Goal: Task Accomplishment & Management: Manage account settings

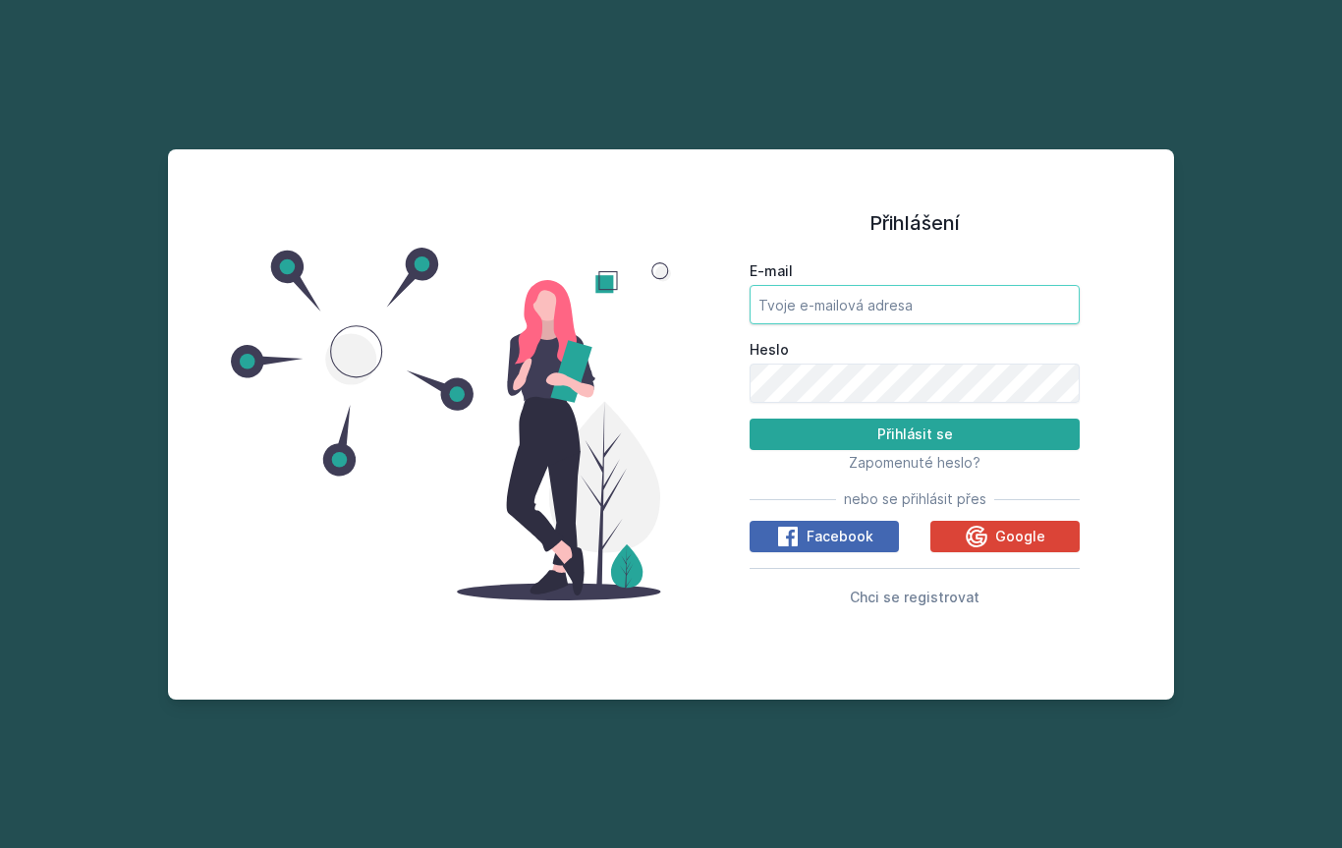
click at [946, 324] on input "E-mail" at bounding box center [914, 304] width 330 height 39
type input "[EMAIL_ADDRESS][DOMAIN_NAME]"
click at [914, 450] on button "Přihlásit se" at bounding box center [914, 433] width 330 height 31
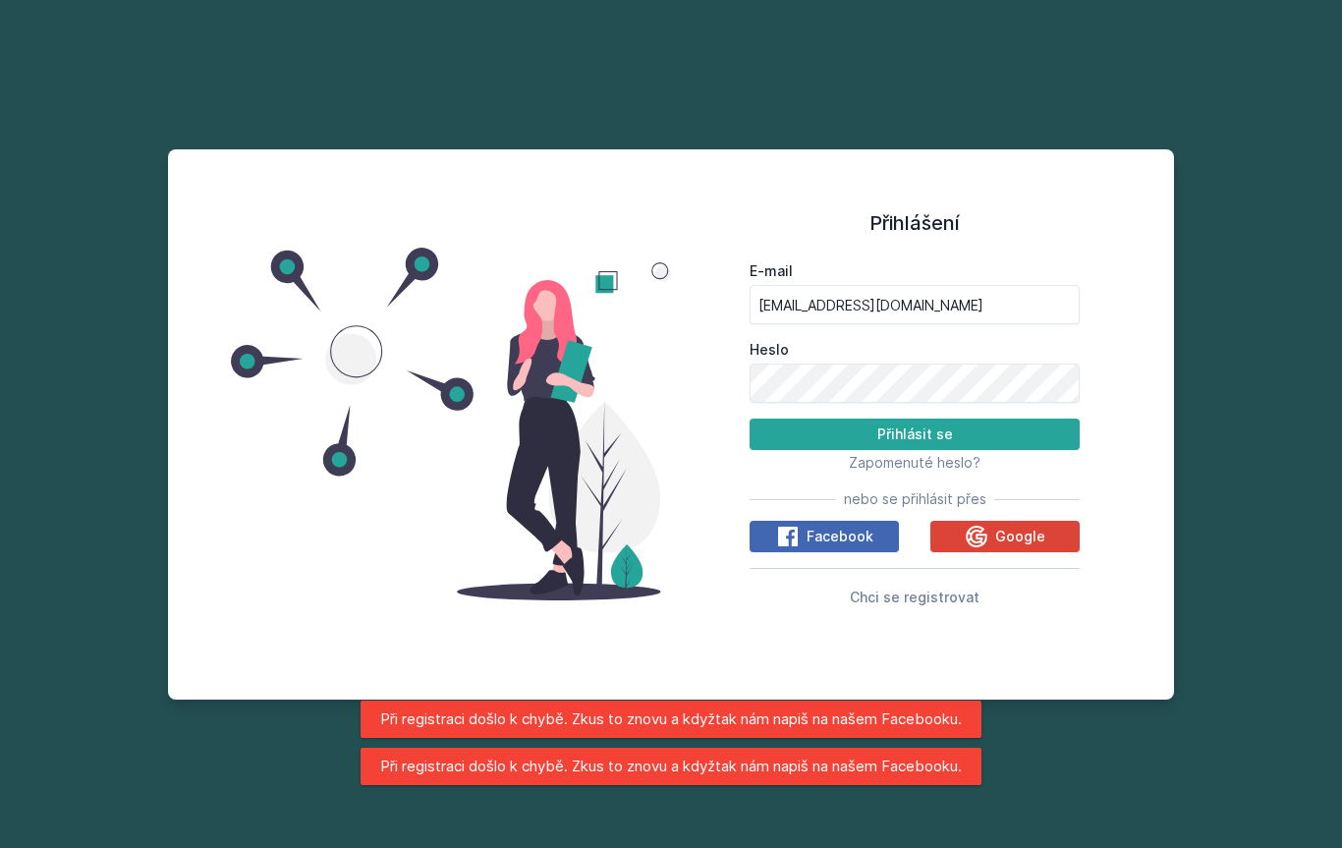
click at [990, 450] on button "Přihlásit se" at bounding box center [914, 433] width 330 height 31
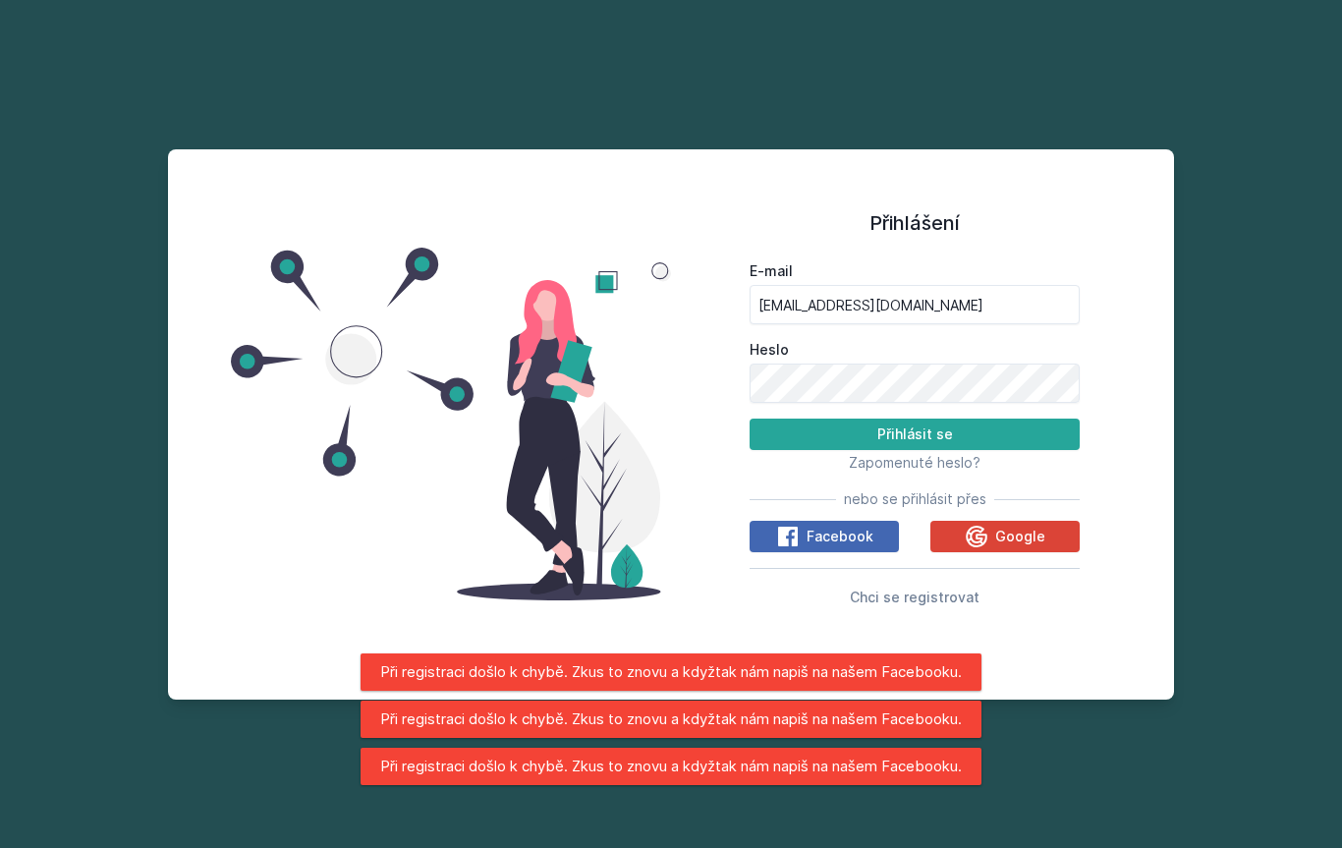
click at [1024, 450] on button "Přihlásit se" at bounding box center [914, 433] width 330 height 31
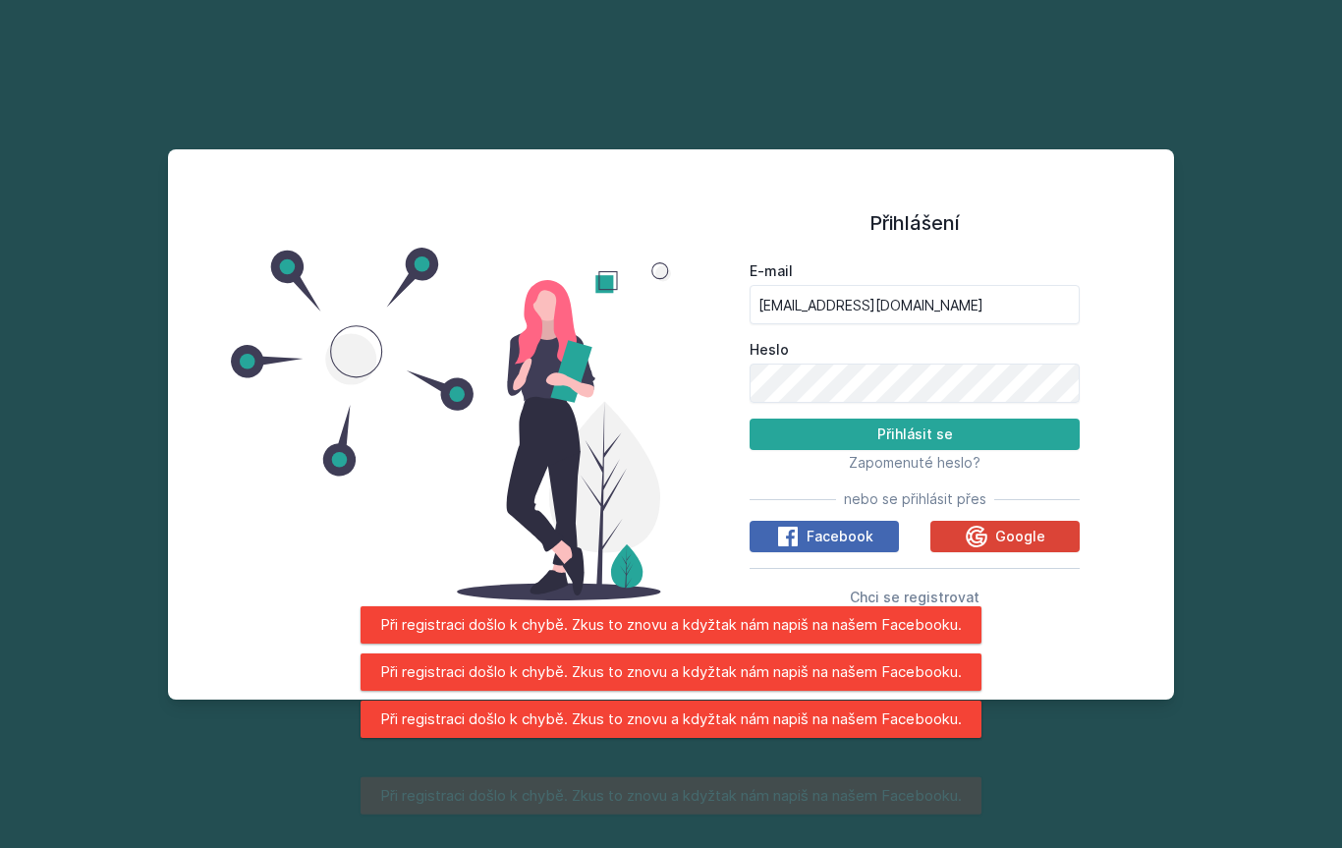
click at [1025, 450] on button "Přihlásit se" at bounding box center [914, 433] width 330 height 31
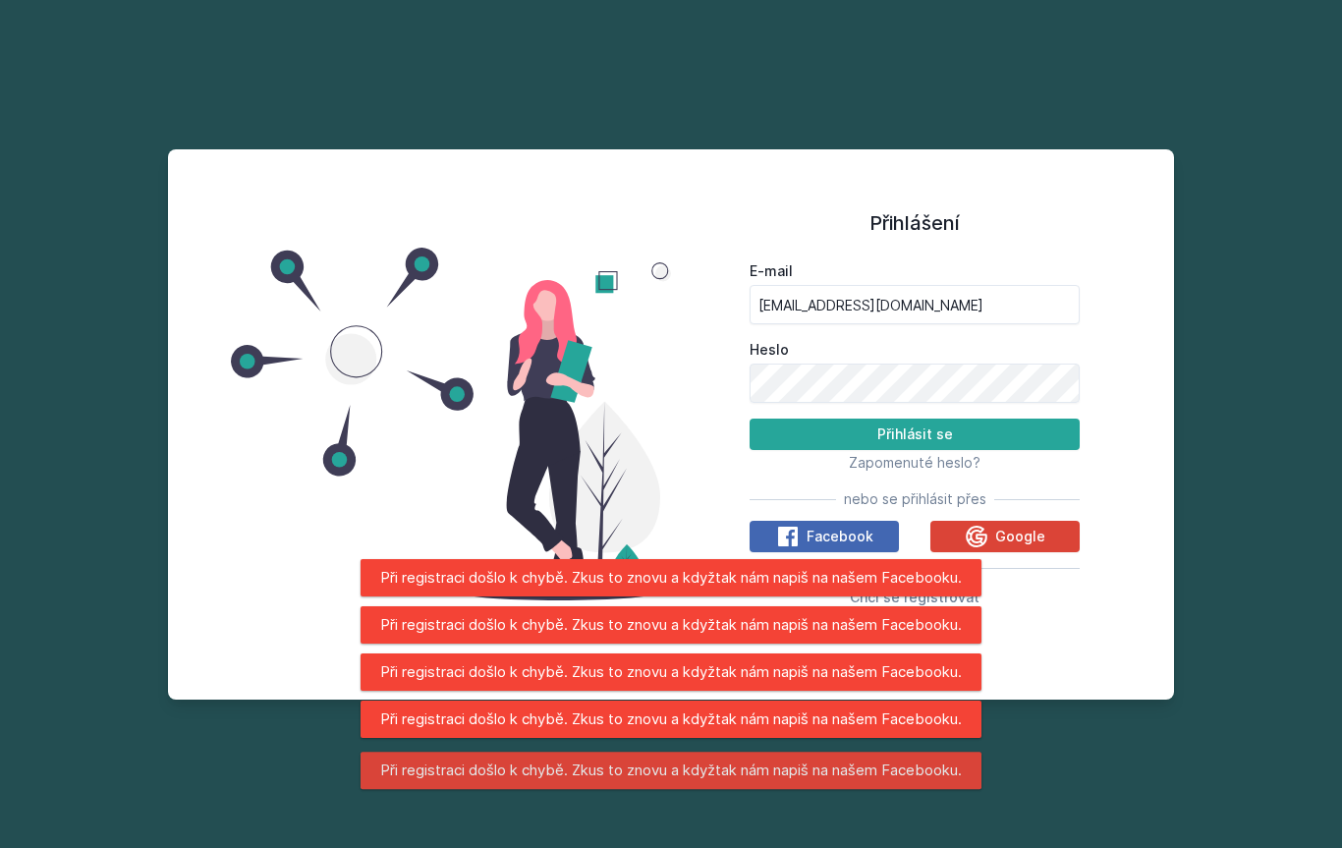
click at [1014, 450] on button "Přihlásit se" at bounding box center [914, 433] width 330 height 31
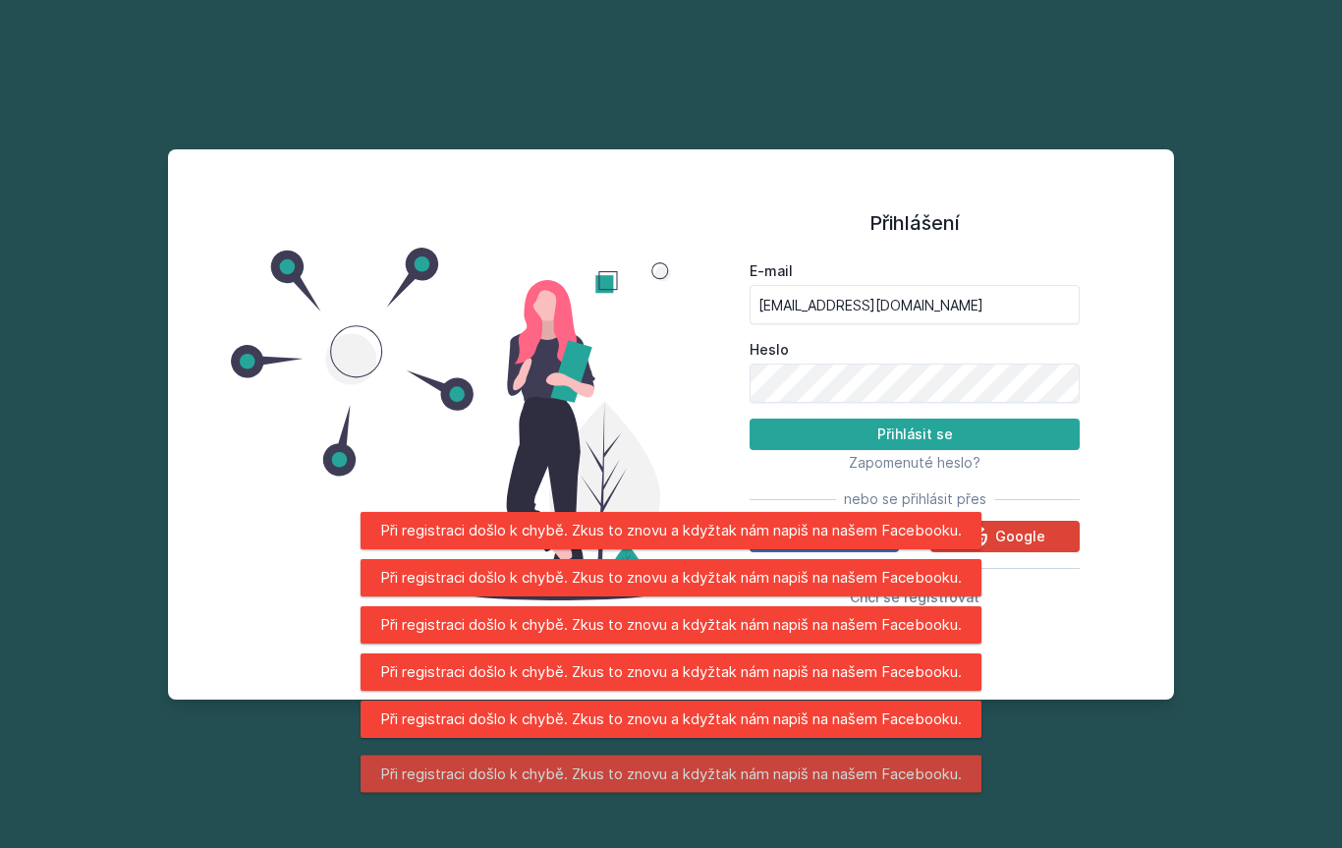
click at [1018, 450] on button "Přihlásit se" at bounding box center [914, 433] width 330 height 31
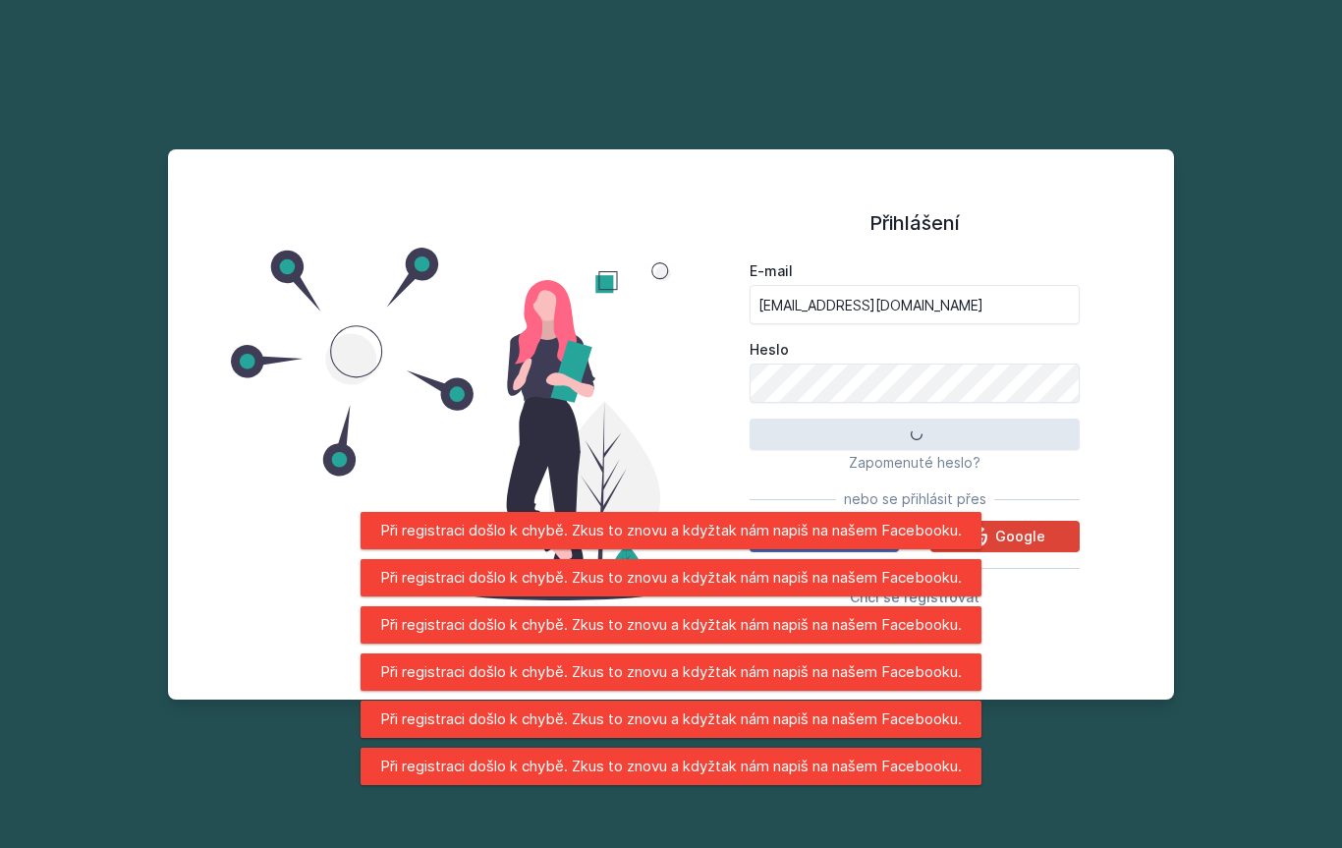
click at [1014, 450] on button "Přihlásit se" at bounding box center [914, 433] width 330 height 31
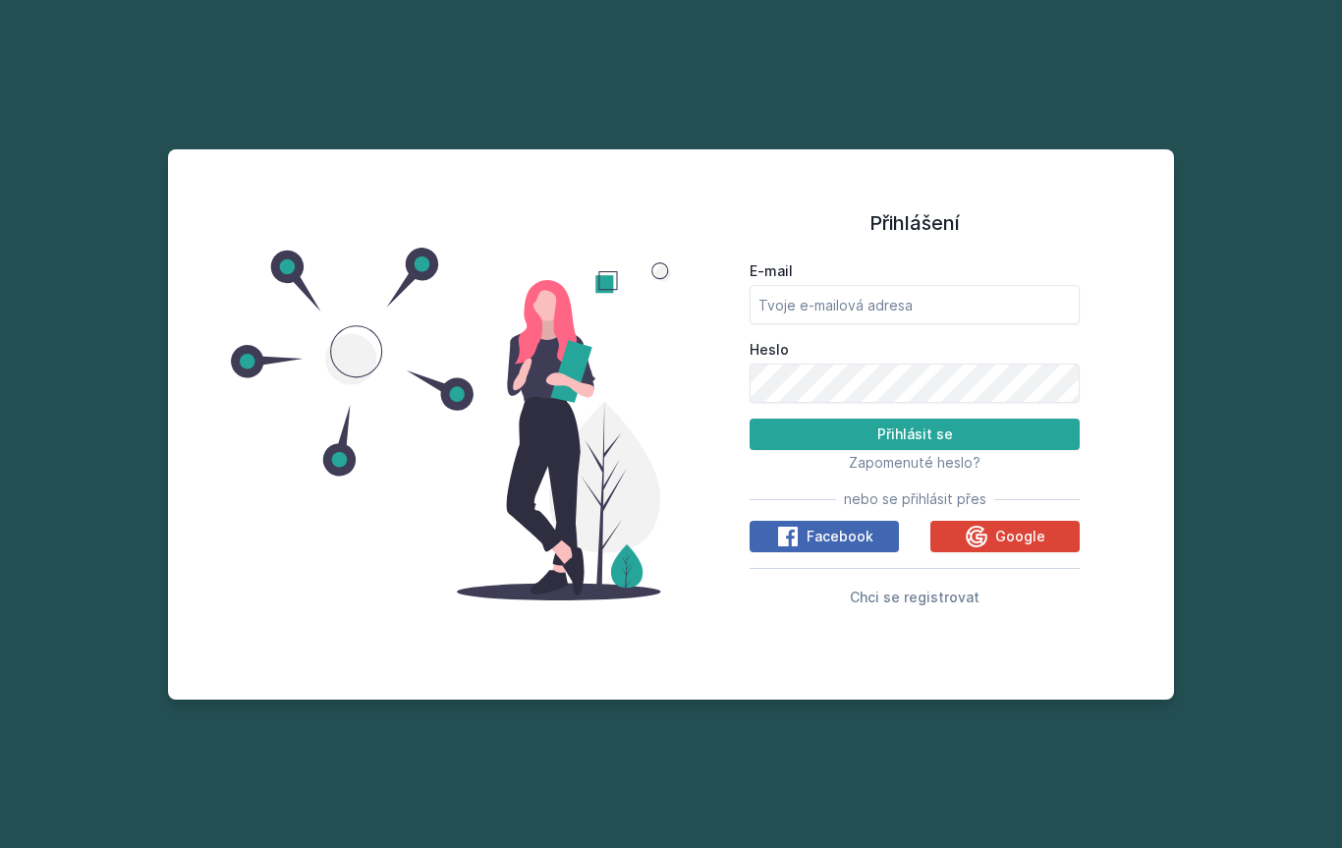
click at [1035, 450] on button "Přihlásit se" at bounding box center [914, 433] width 330 height 31
click at [933, 324] on input "E-mail" at bounding box center [914, 304] width 330 height 39
type input "[EMAIL_ADDRESS][DOMAIN_NAME]"
click at [978, 450] on button "Přihlásit se" at bounding box center [914, 433] width 330 height 31
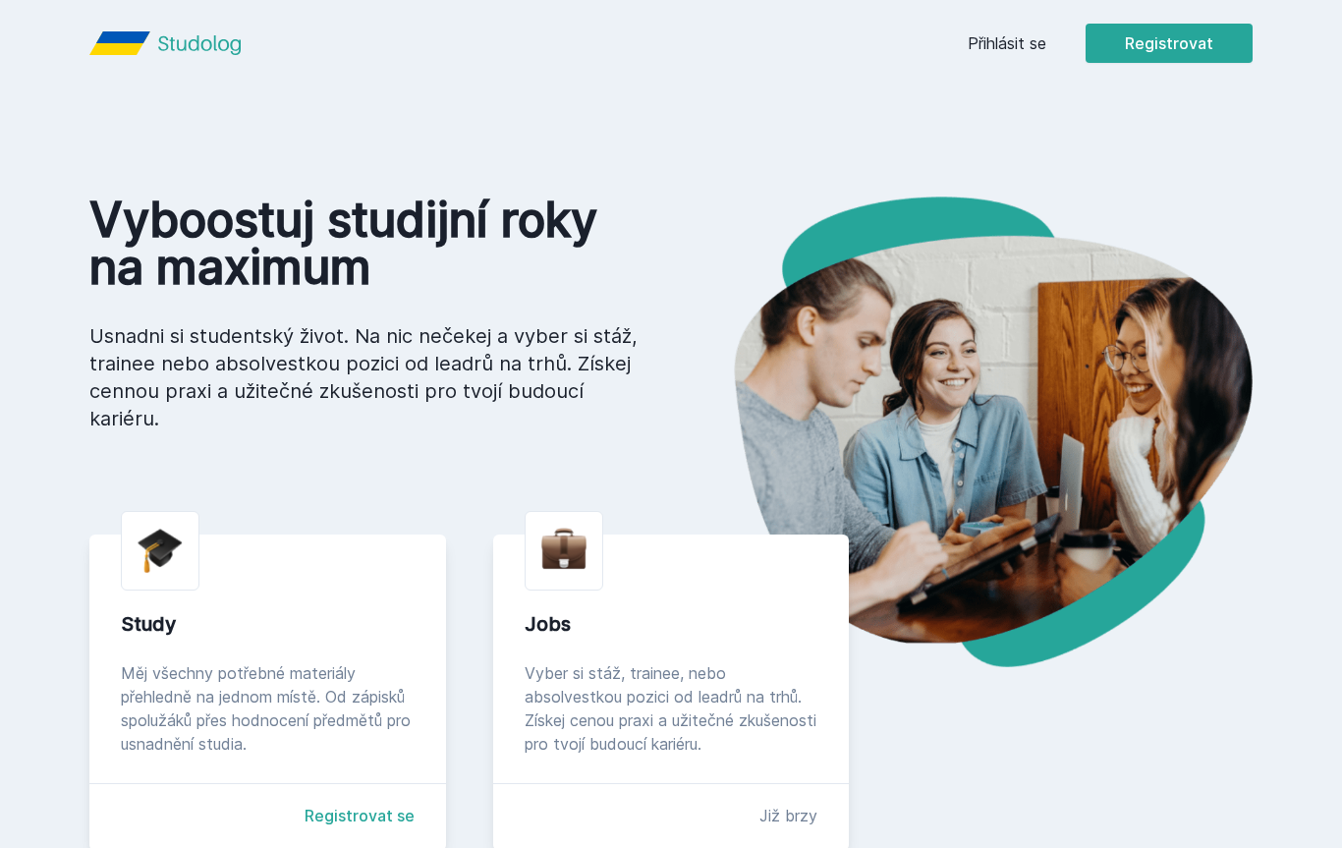
click at [1014, 45] on link "Přihlásit se" at bounding box center [1007, 43] width 79 height 24
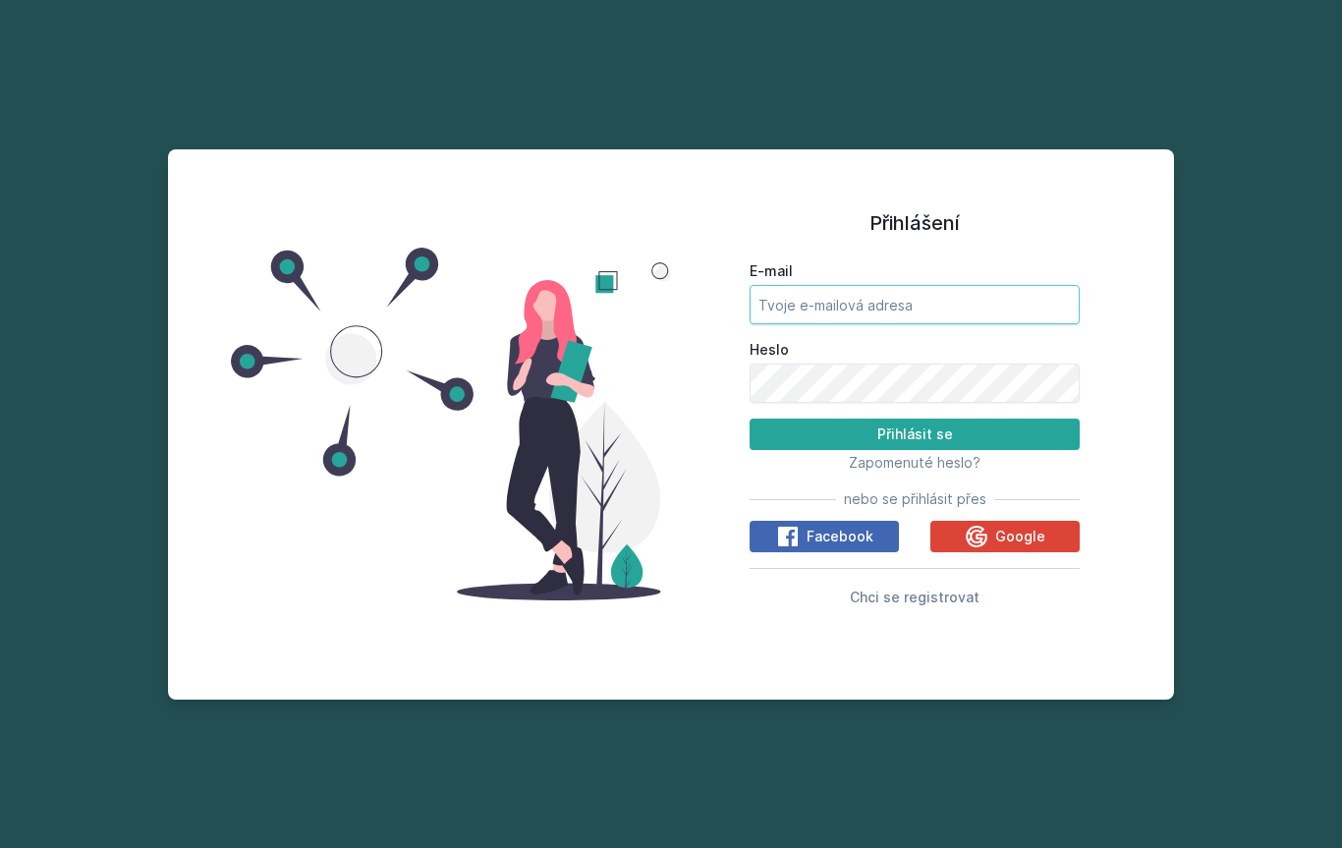
click at [970, 324] on input "E-mail" at bounding box center [914, 304] width 330 height 39
type input "[EMAIL_ADDRESS][DOMAIN_NAME]"
click at [951, 450] on button "Přihlásit se" at bounding box center [914, 433] width 330 height 31
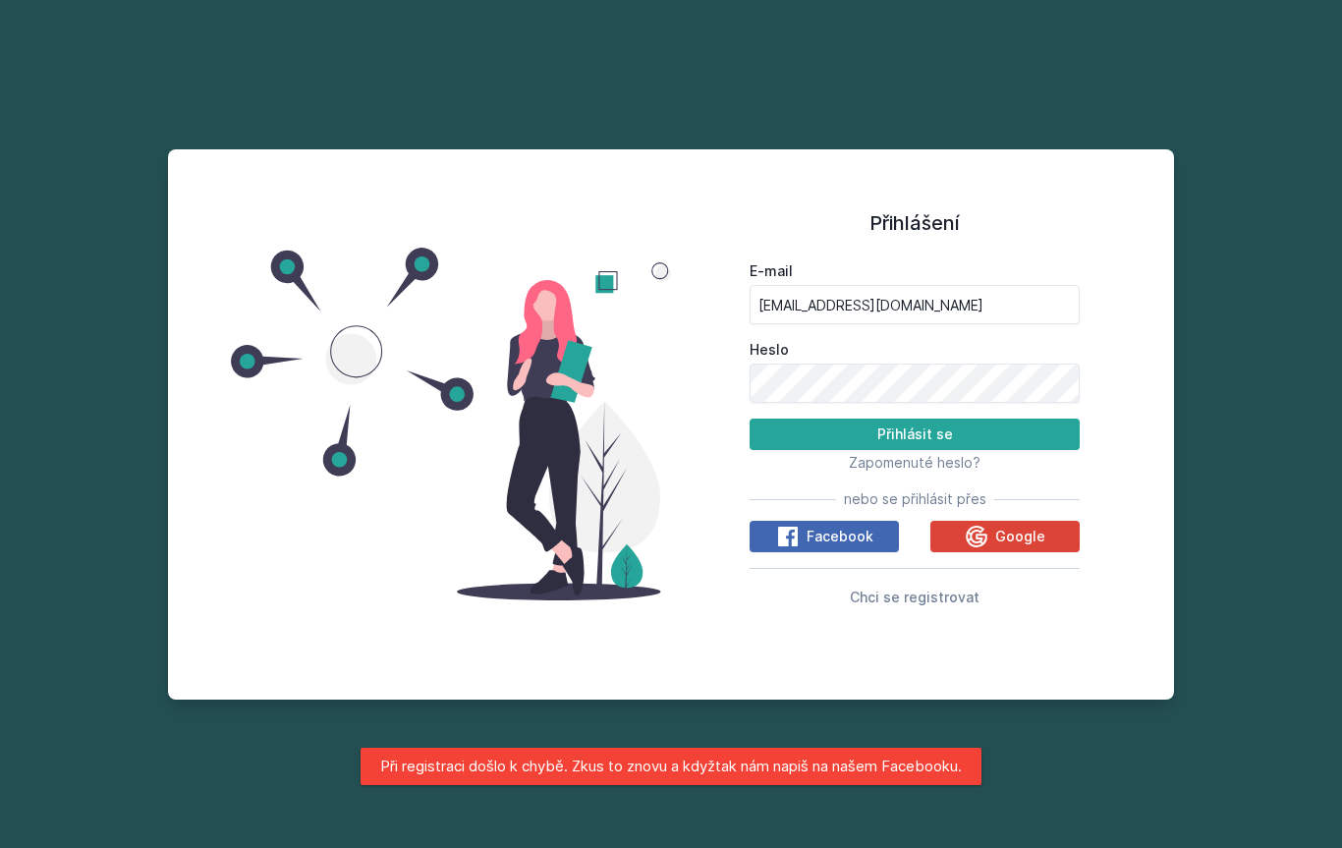
click at [1023, 450] on button "Přihlásit se" at bounding box center [914, 433] width 330 height 31
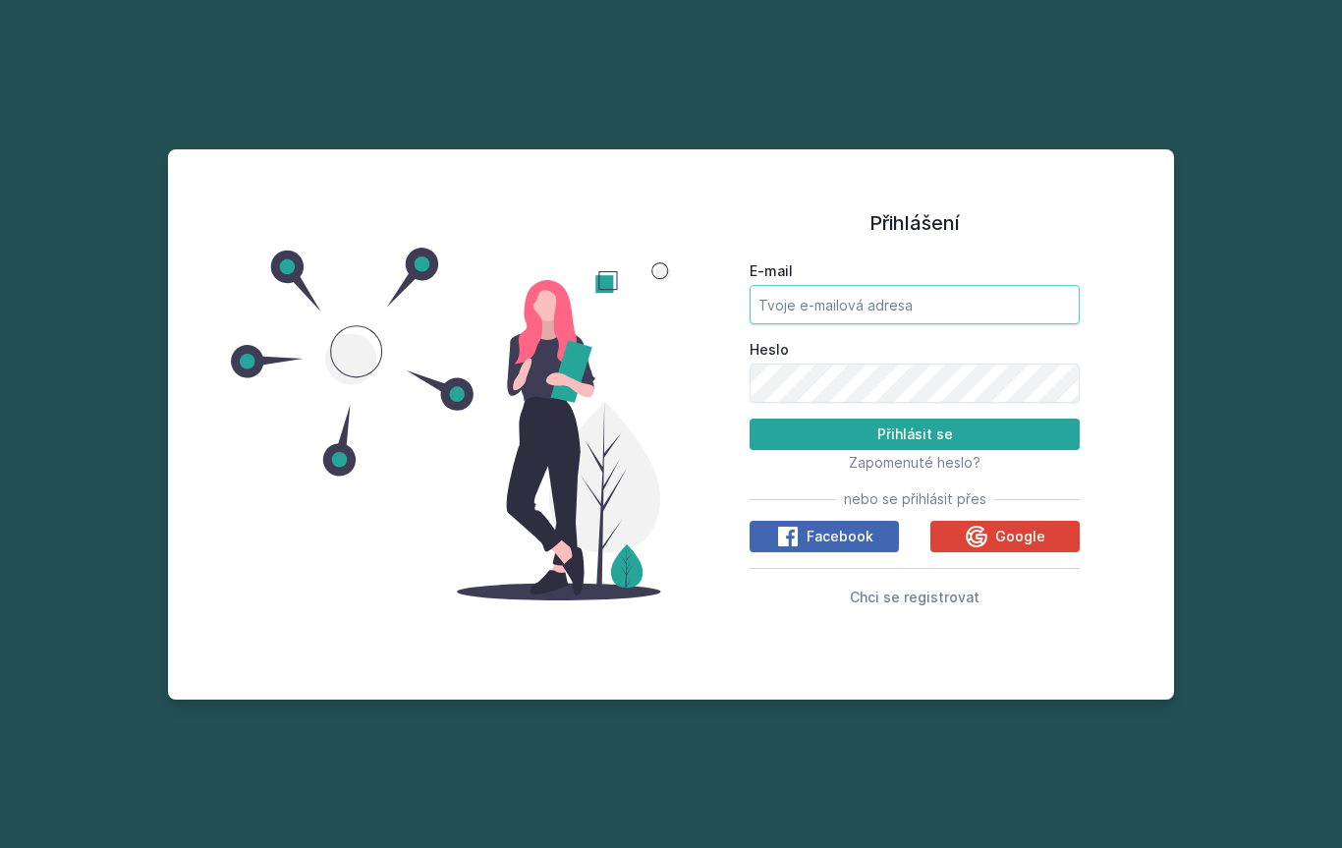
click at [1002, 324] on input "E-mail" at bounding box center [914, 304] width 330 height 39
type input "[EMAIL_ADDRESS][DOMAIN_NAME]"
click at [1049, 450] on button "Přihlásit se" at bounding box center [914, 433] width 330 height 31
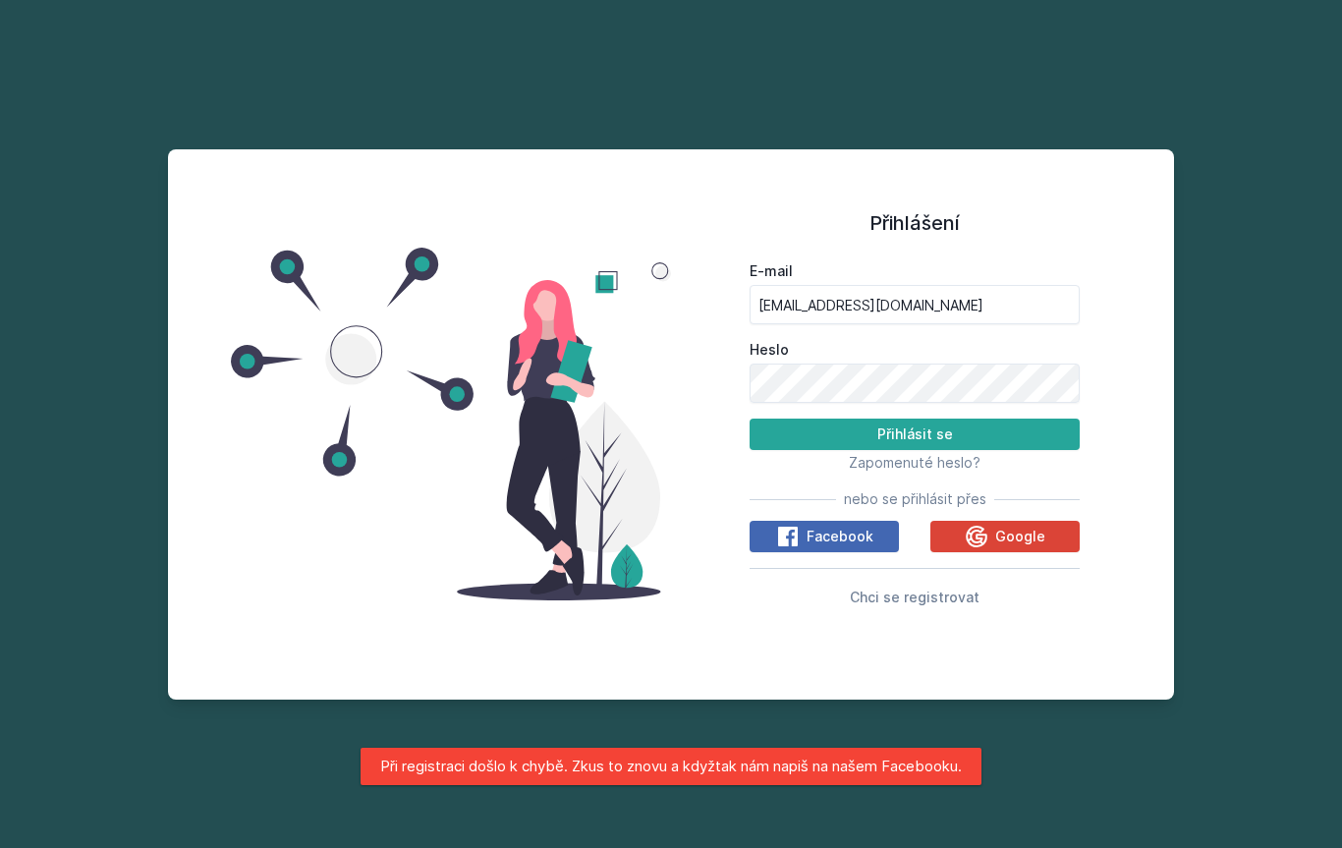
click at [1041, 450] on button "Přihlásit se" at bounding box center [914, 433] width 330 height 31
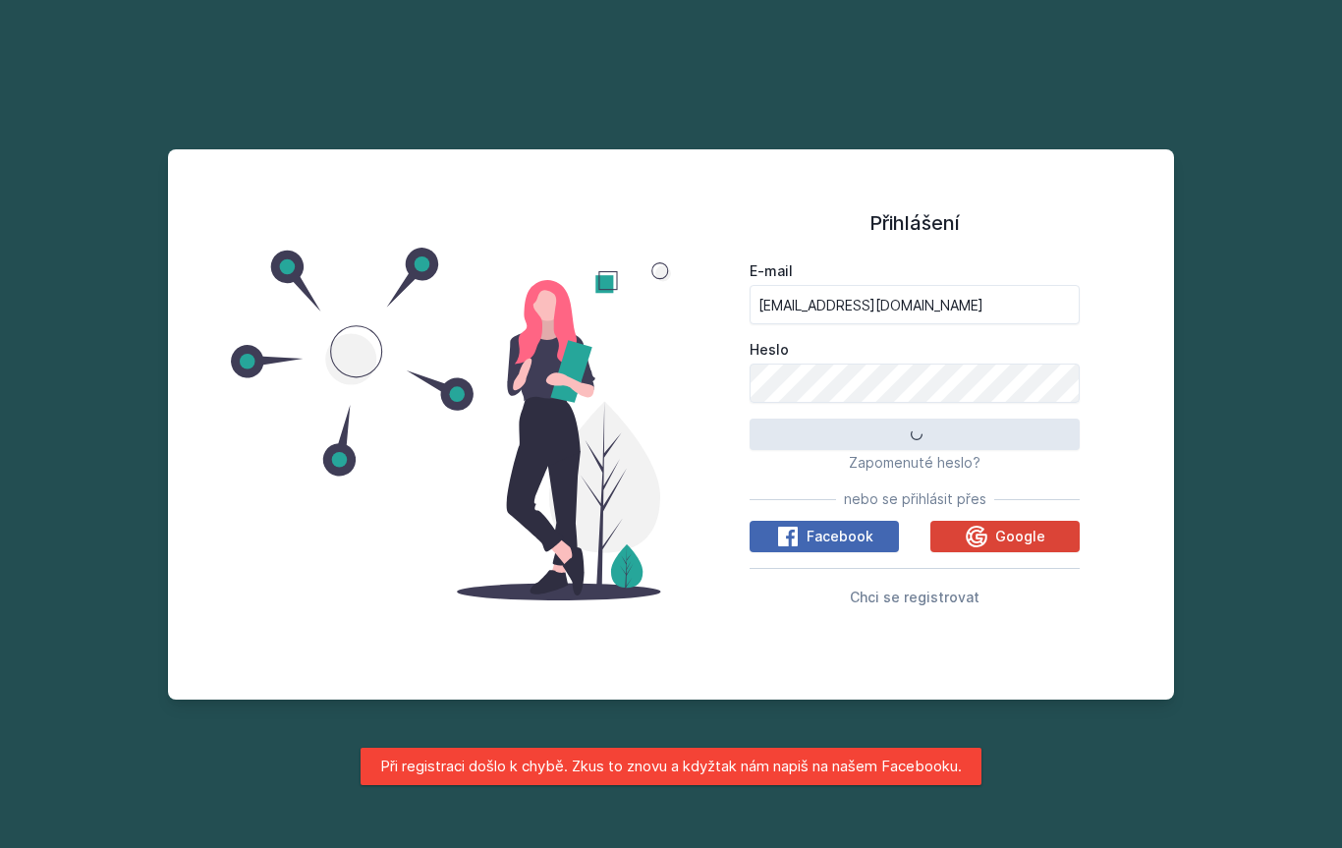
click at [1046, 450] on button "Přihlásit se" at bounding box center [914, 433] width 330 height 31
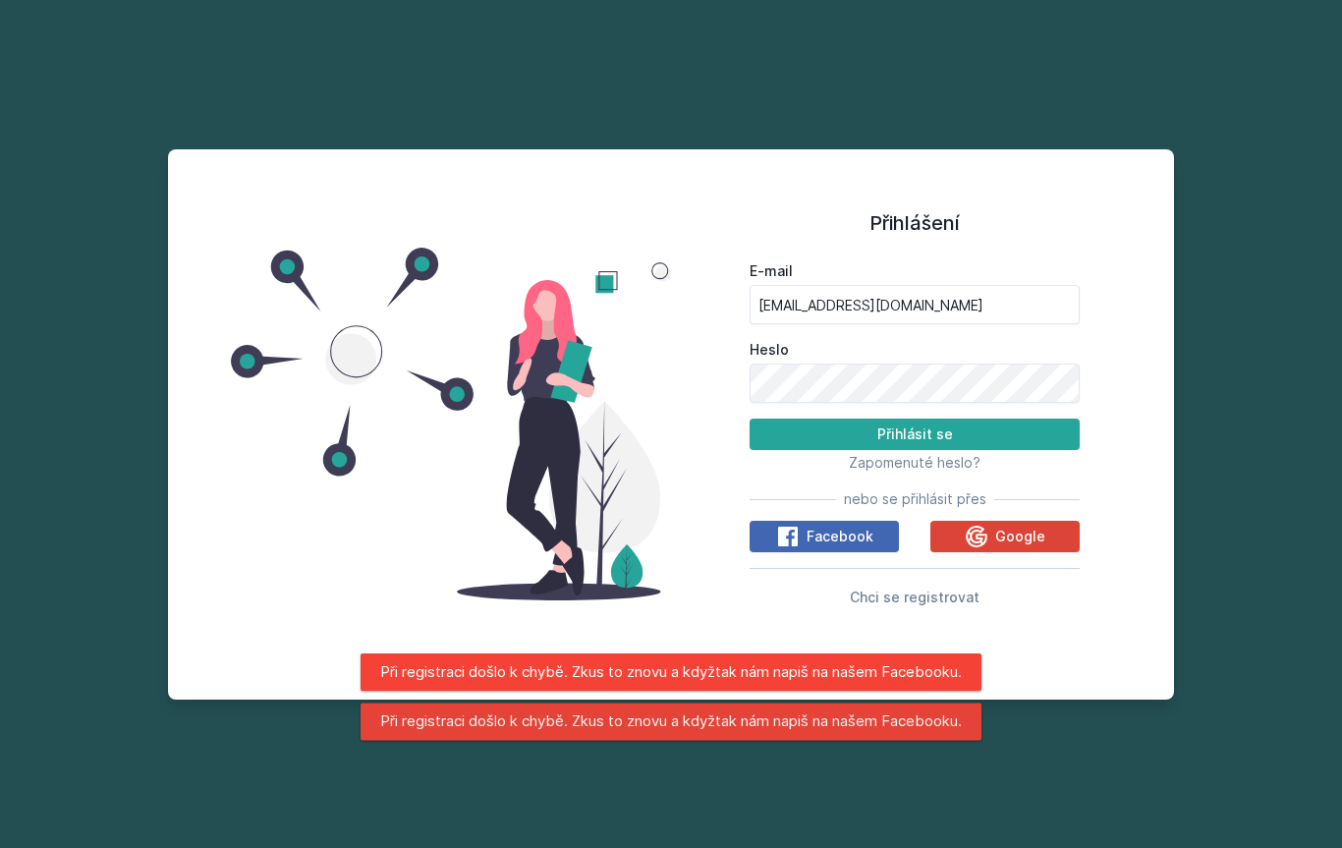
click at [1046, 450] on button "Přihlásit se" at bounding box center [914, 433] width 330 height 31
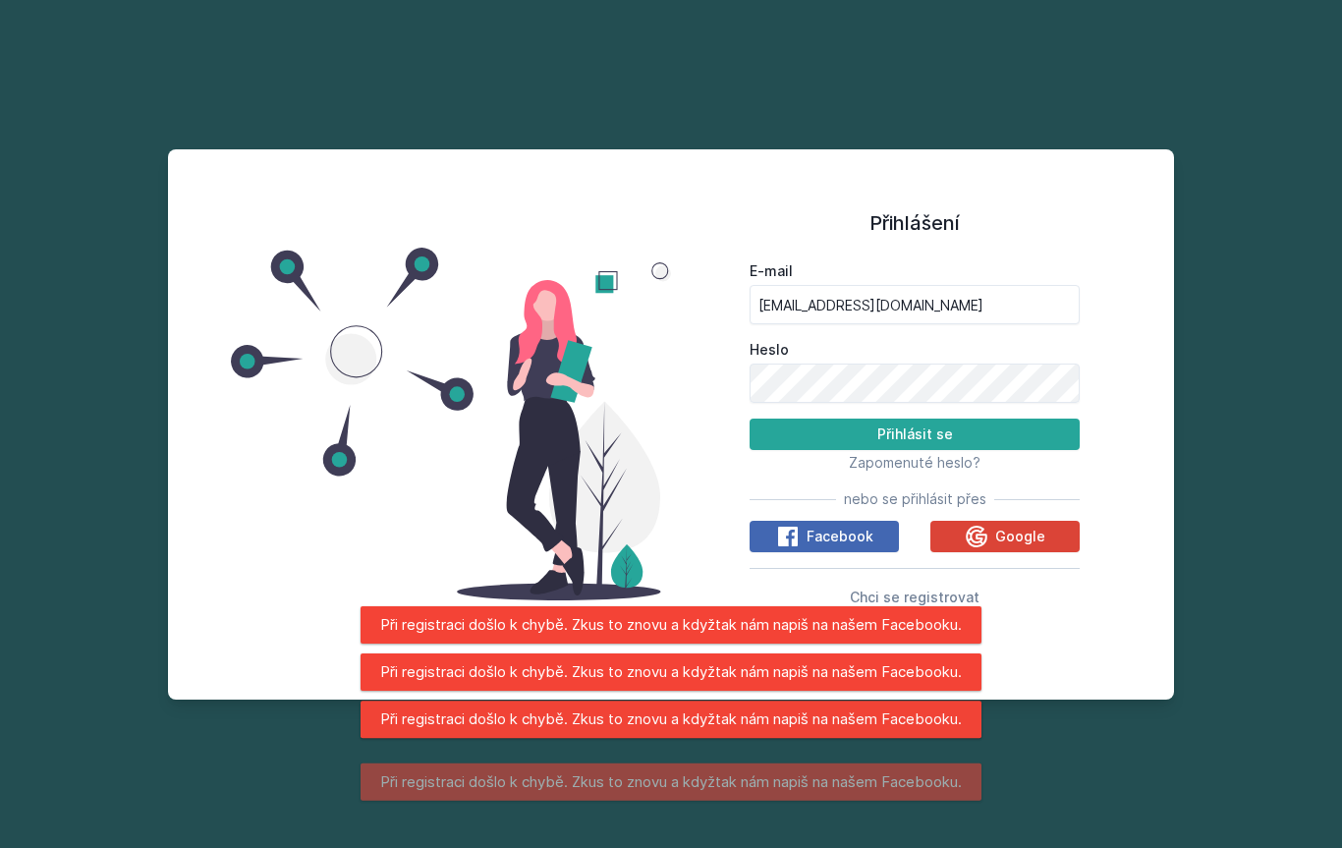
click at [1043, 450] on button "Přihlásit se" at bounding box center [914, 433] width 330 height 31
click at [1044, 450] on button "Přihlásit se" at bounding box center [914, 433] width 330 height 31
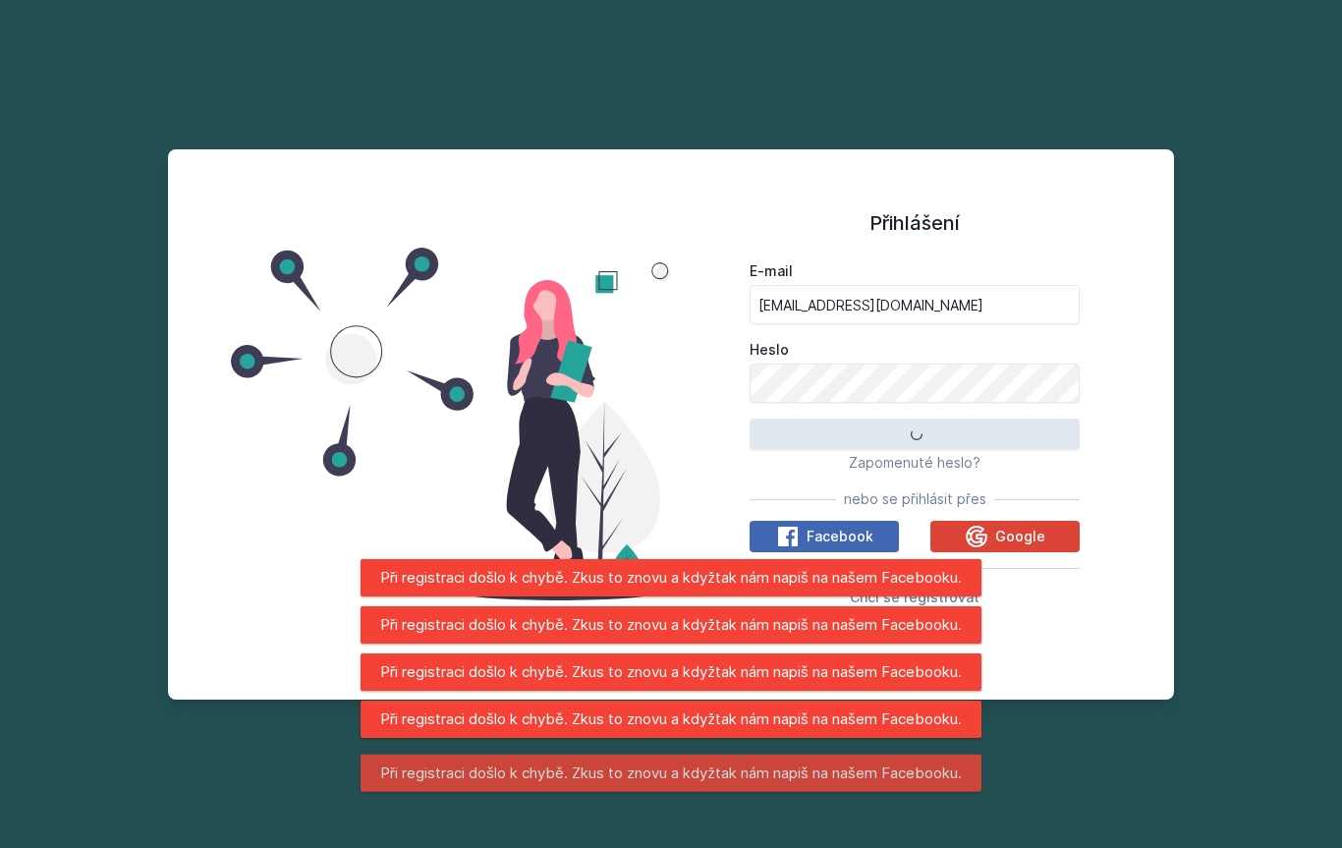
click at [1044, 450] on button "Přihlásit se" at bounding box center [914, 433] width 330 height 31
click at [1041, 450] on button "Přihlásit se" at bounding box center [914, 433] width 330 height 31
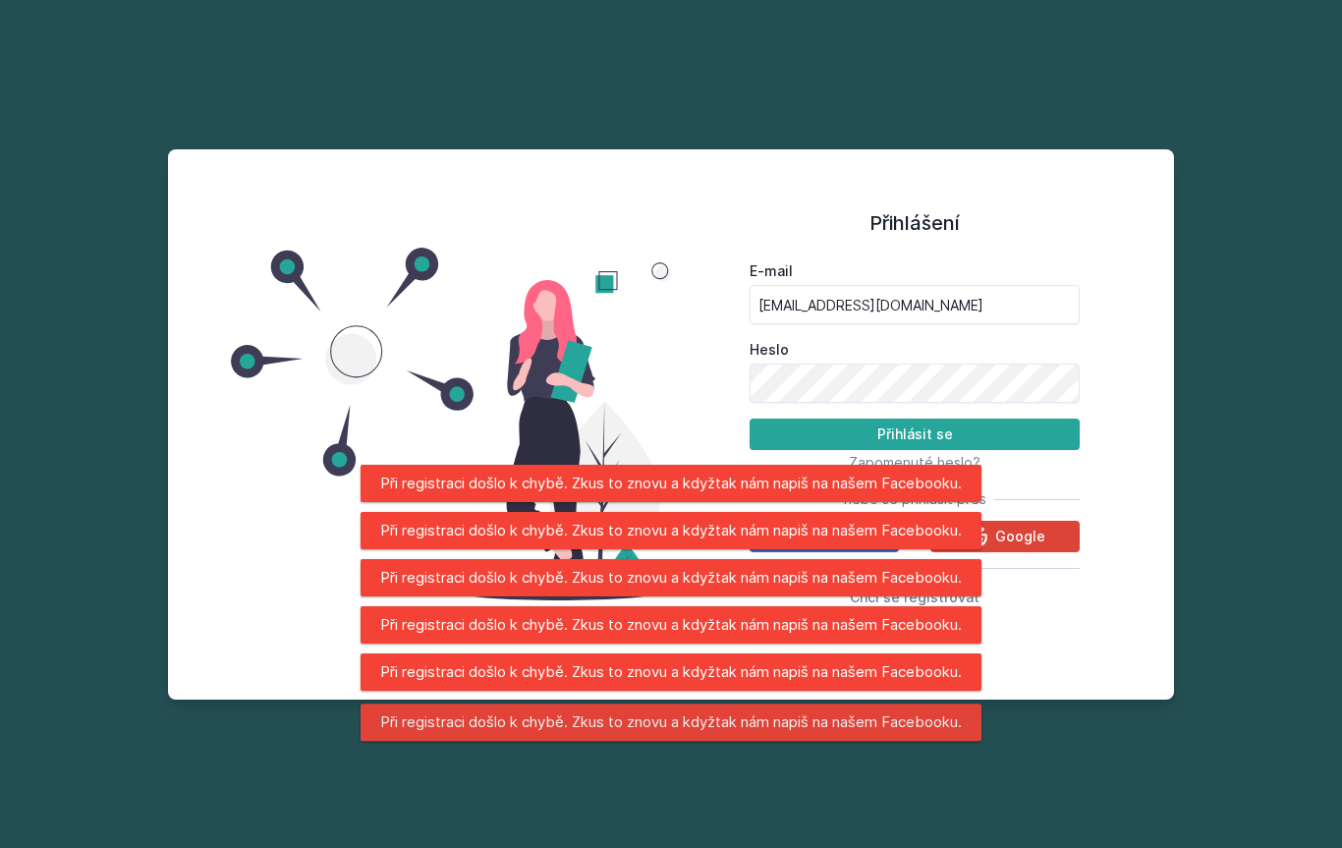
click at [1035, 450] on button "Přihlásit se" at bounding box center [914, 433] width 330 height 31
click at [1037, 450] on button "Přihlásit se" at bounding box center [914, 433] width 330 height 31
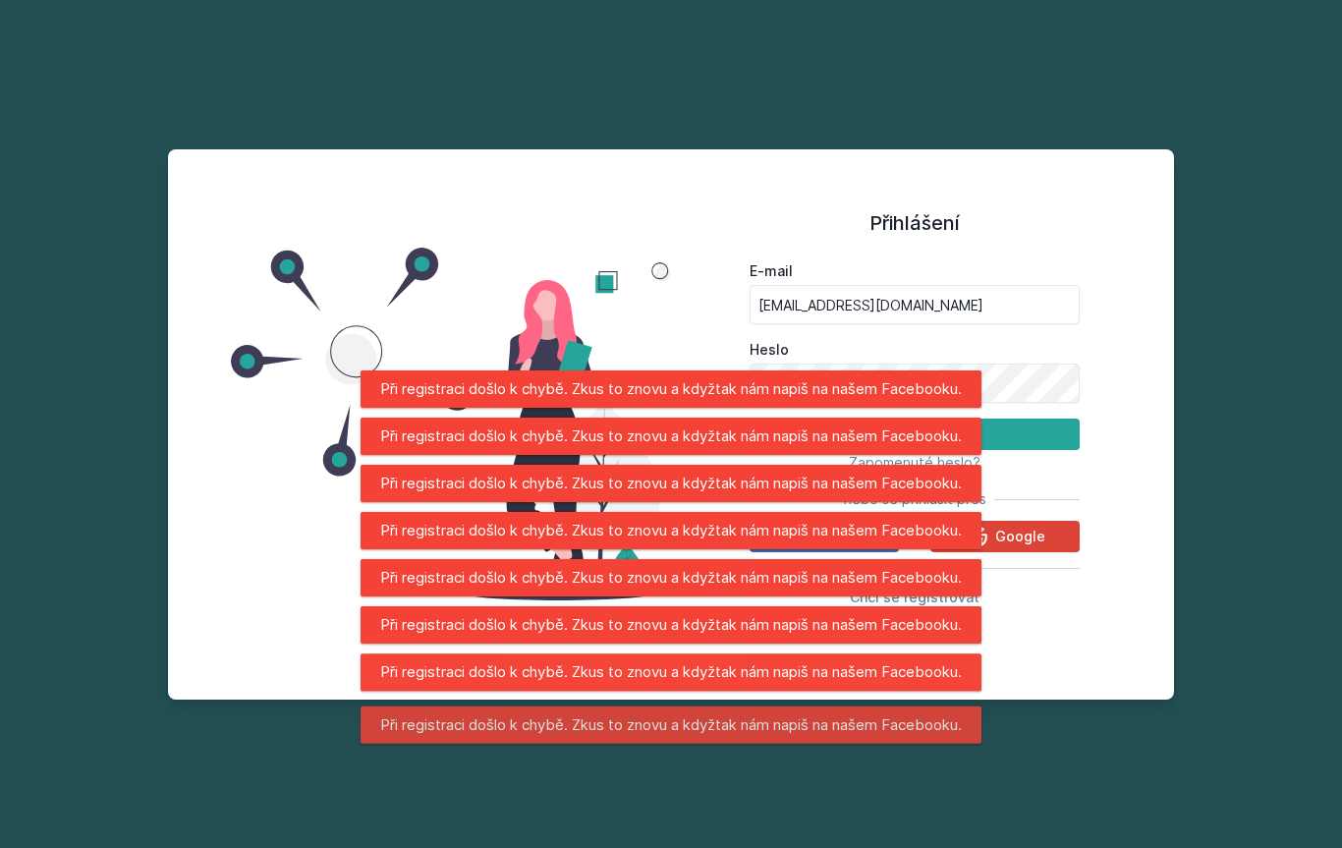
click at [1040, 450] on button "Přihlásit se" at bounding box center [914, 433] width 330 height 31
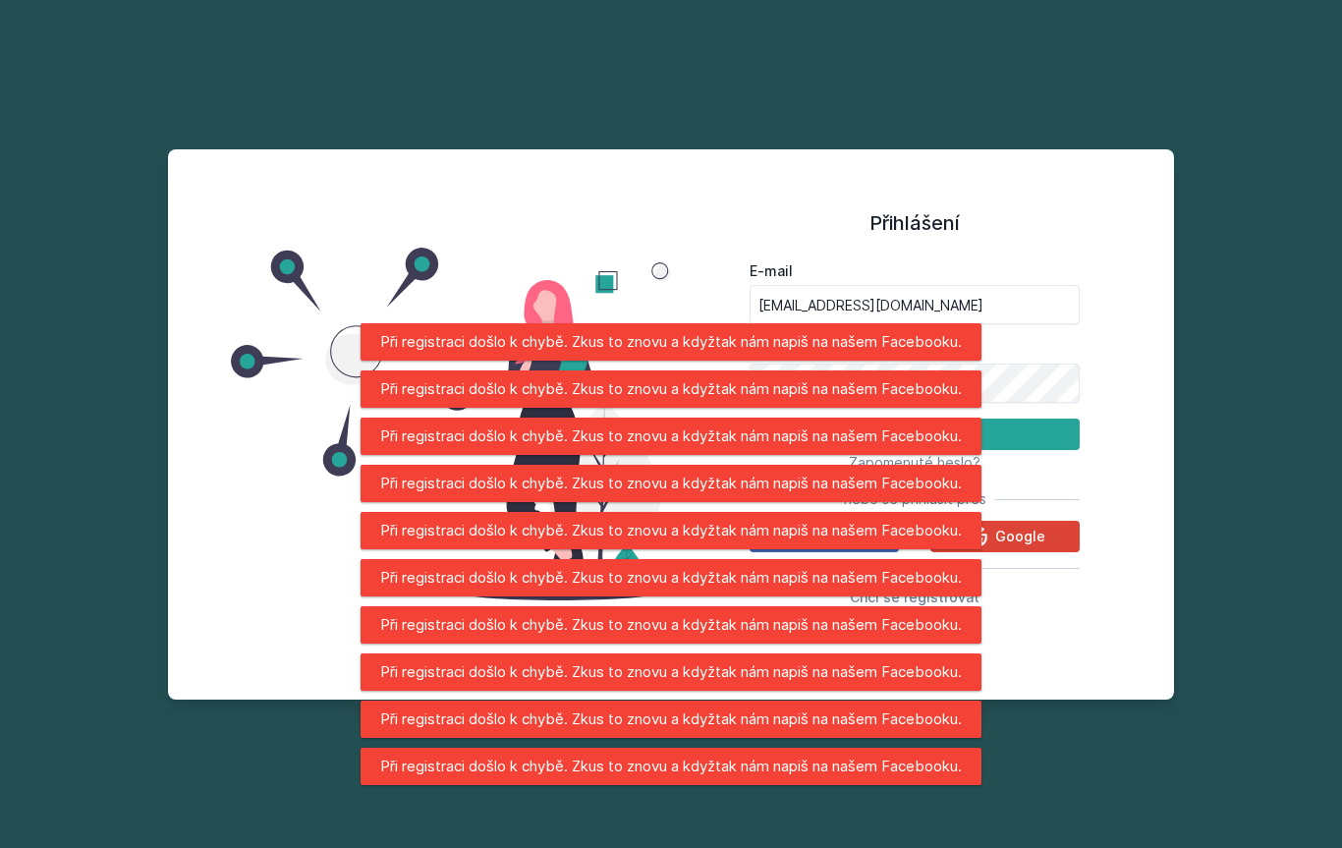
click at [1178, 495] on div "Přihlášení E-mail hosm10@vse.cz Heslo Přihlásit se Zapomenuté heslo? nebo se př…" at bounding box center [671, 424] width 1342 height 848
